Goal: Task Accomplishment & Management: Manage account settings

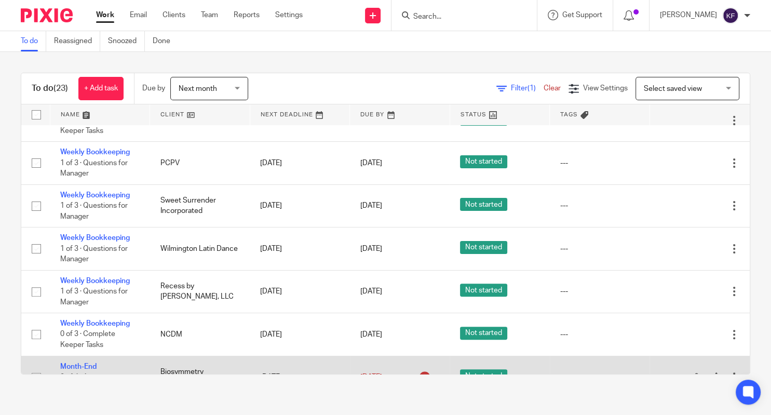
scroll to position [305, 0]
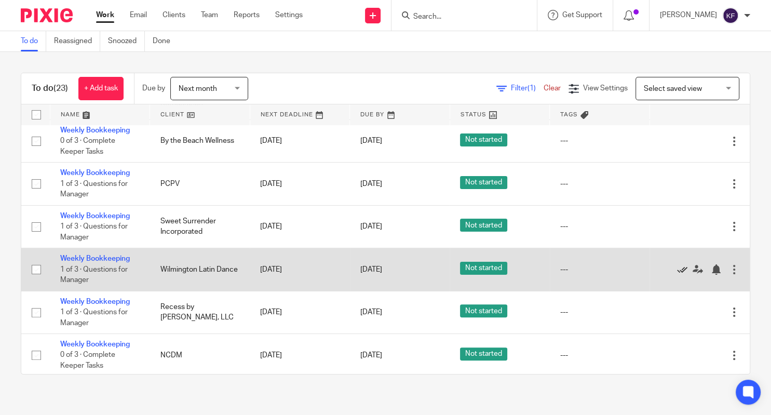
click at [680, 274] on icon at bounding box center [682, 269] width 10 height 10
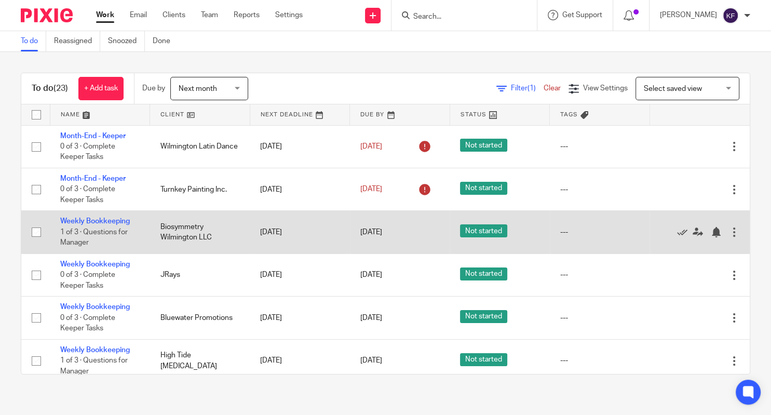
scroll to position [32, 0]
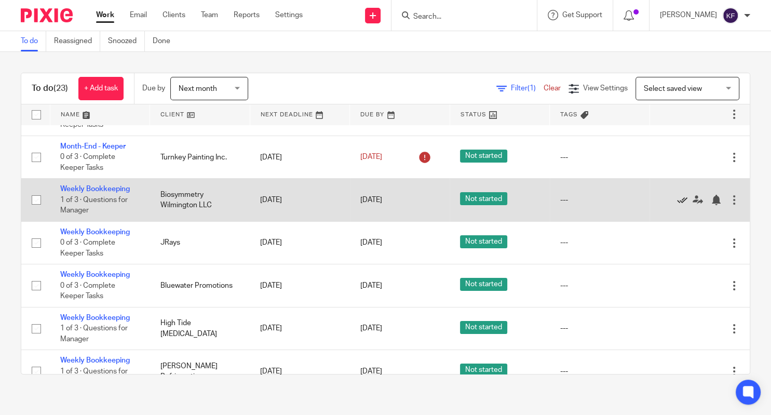
click at [683, 200] on icon at bounding box center [682, 200] width 10 height 10
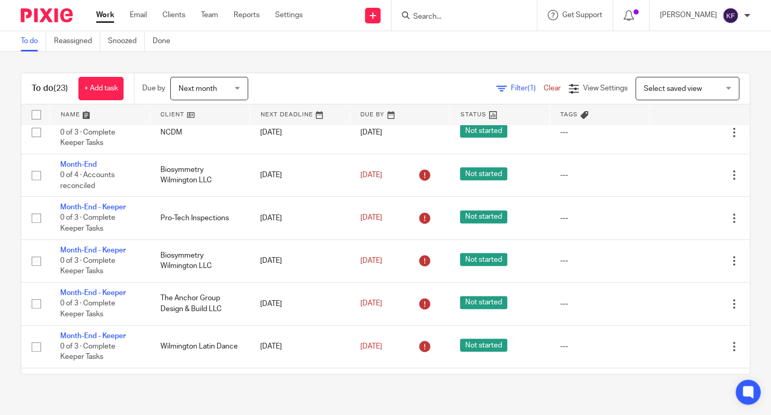
scroll to position [453, 0]
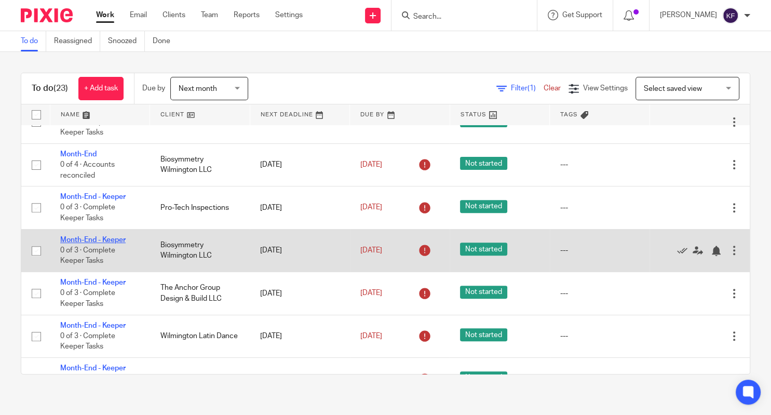
click at [114, 244] on link "Month-End - Keeper" at bounding box center [92, 239] width 65 height 7
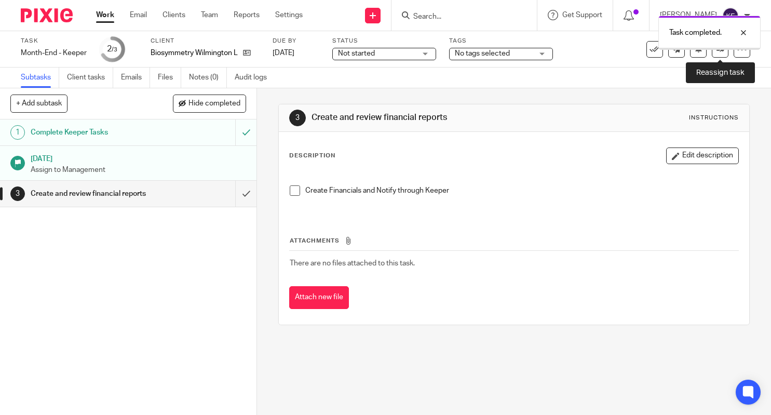
click at [717, 53] on link at bounding box center [720, 49] width 17 height 17
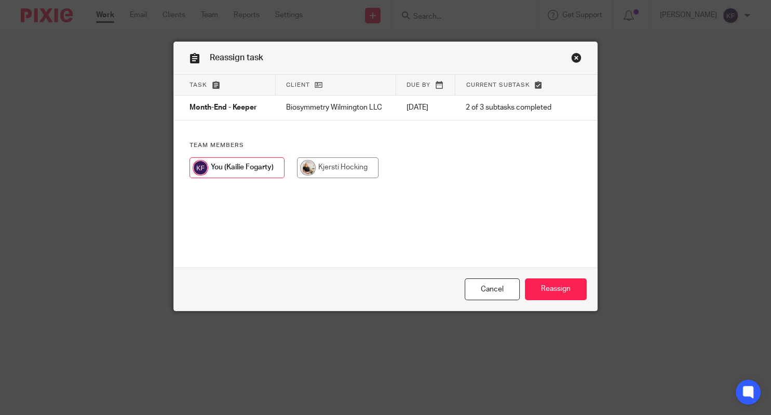
click at [360, 163] on input "radio" at bounding box center [338, 167] width 82 height 21
radio input "true"
click at [545, 292] on input "Reassign" at bounding box center [556, 289] width 62 height 22
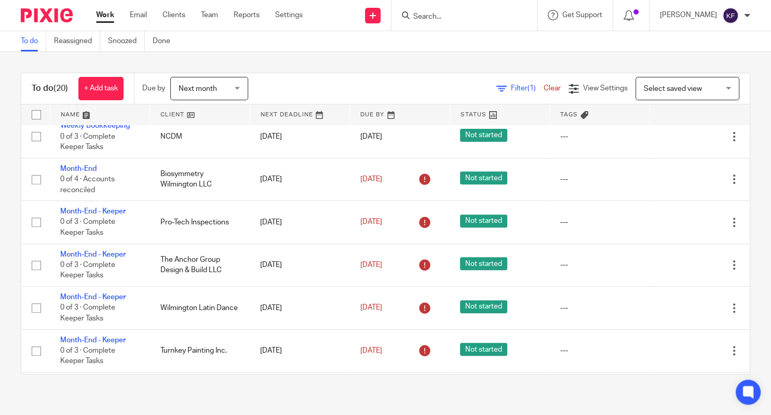
scroll to position [405, 0]
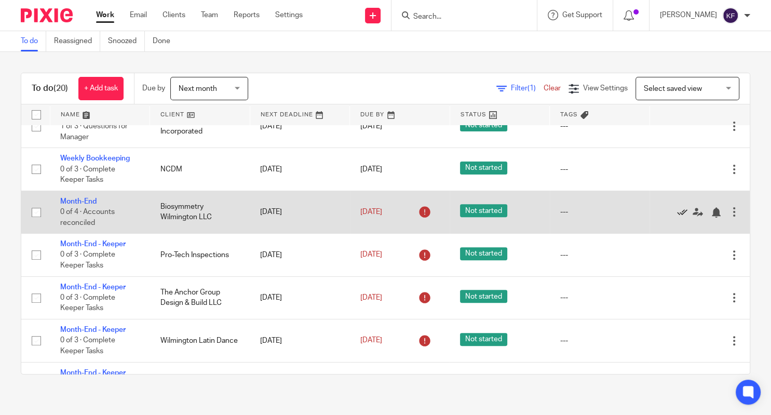
click at [680, 218] on icon at bounding box center [682, 212] width 10 height 10
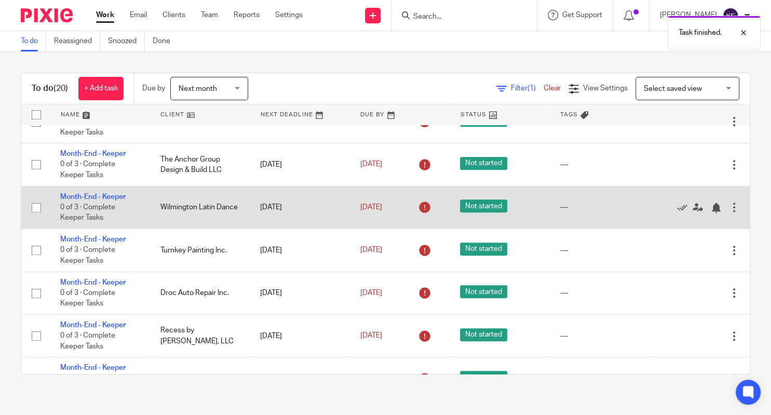
scroll to position [596, 0]
